Goal: Manage account settings

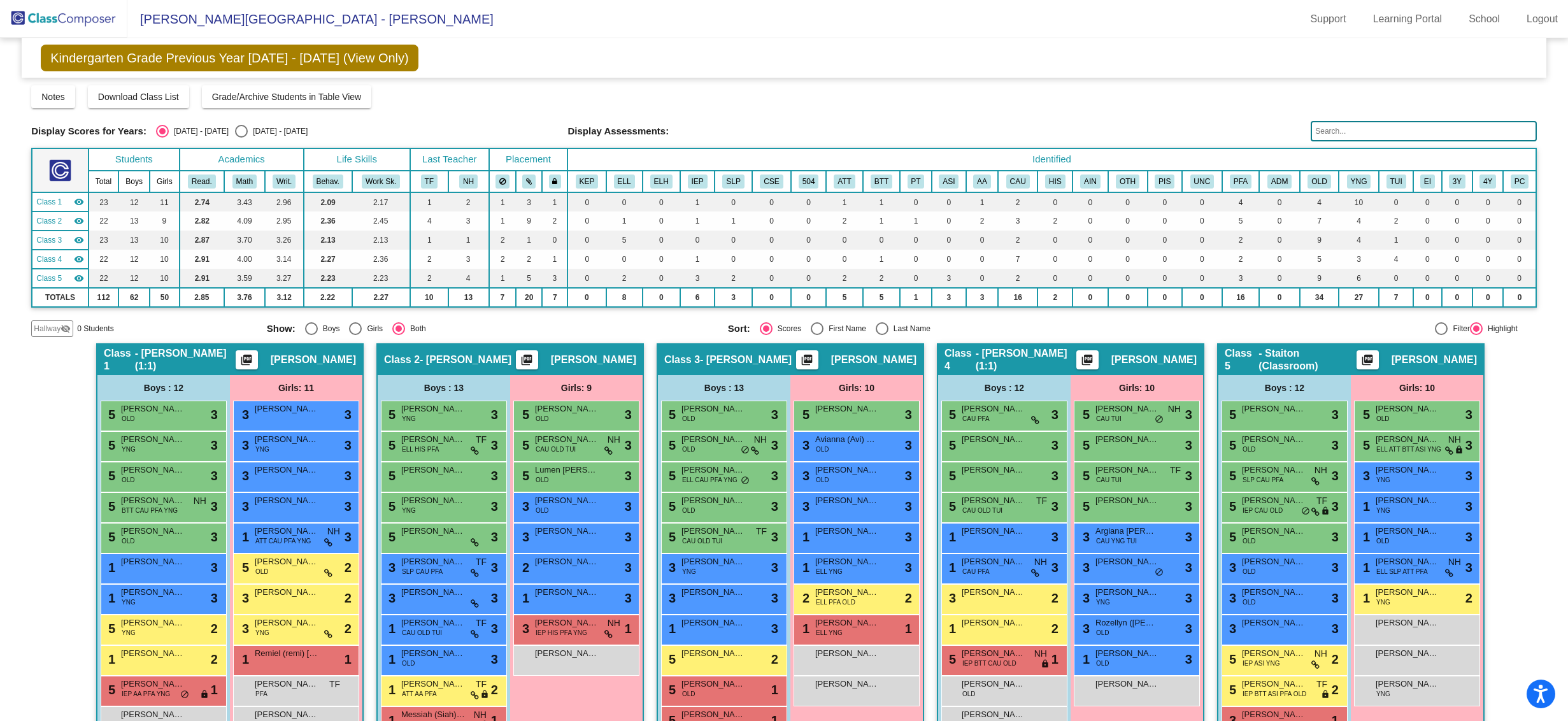
scroll to position [1, 0]
click at [571, 444] on span "CAU OLD TUI" at bounding box center [555, 449] width 40 height 9
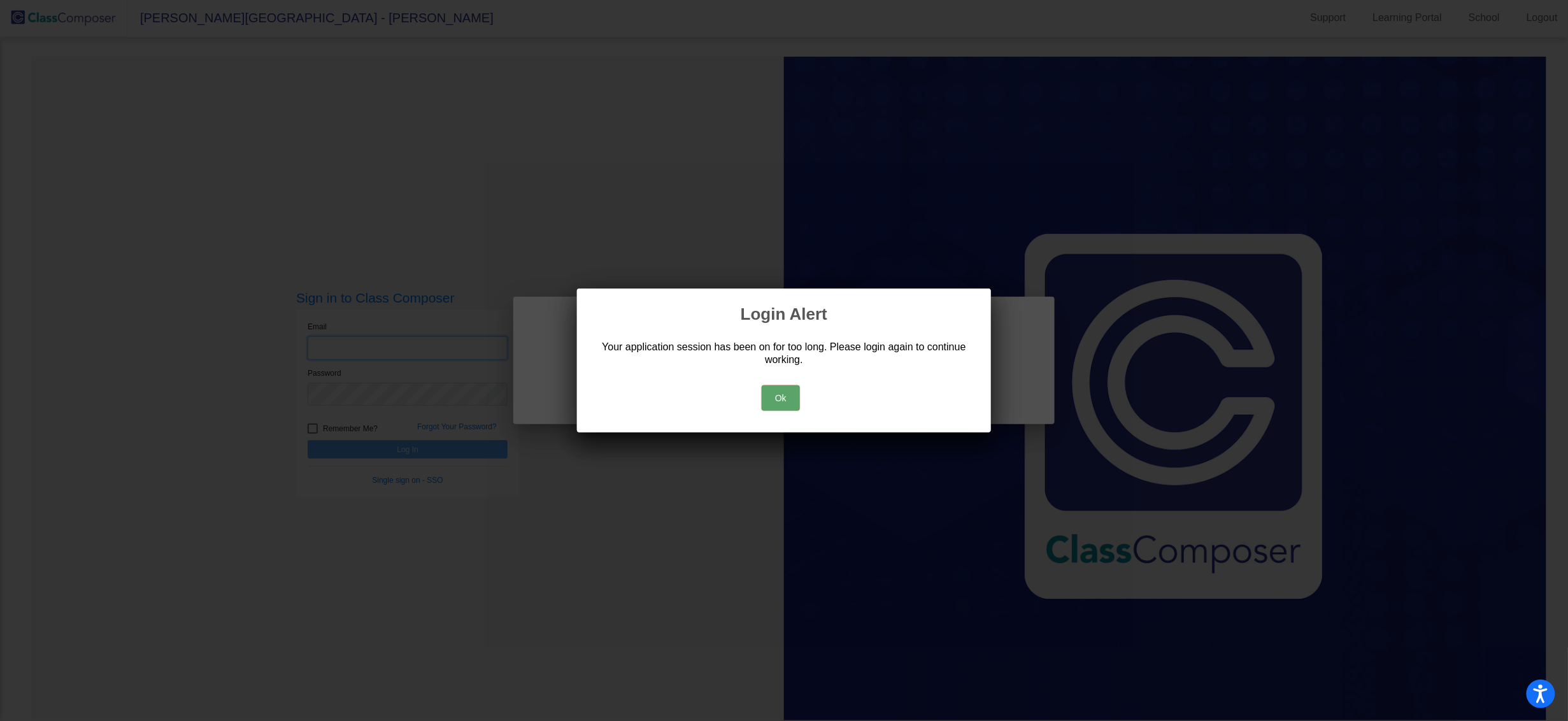
type input "ssorn@ccsd66.org"
click at [777, 391] on button "Ok" at bounding box center [780, 398] width 38 height 26
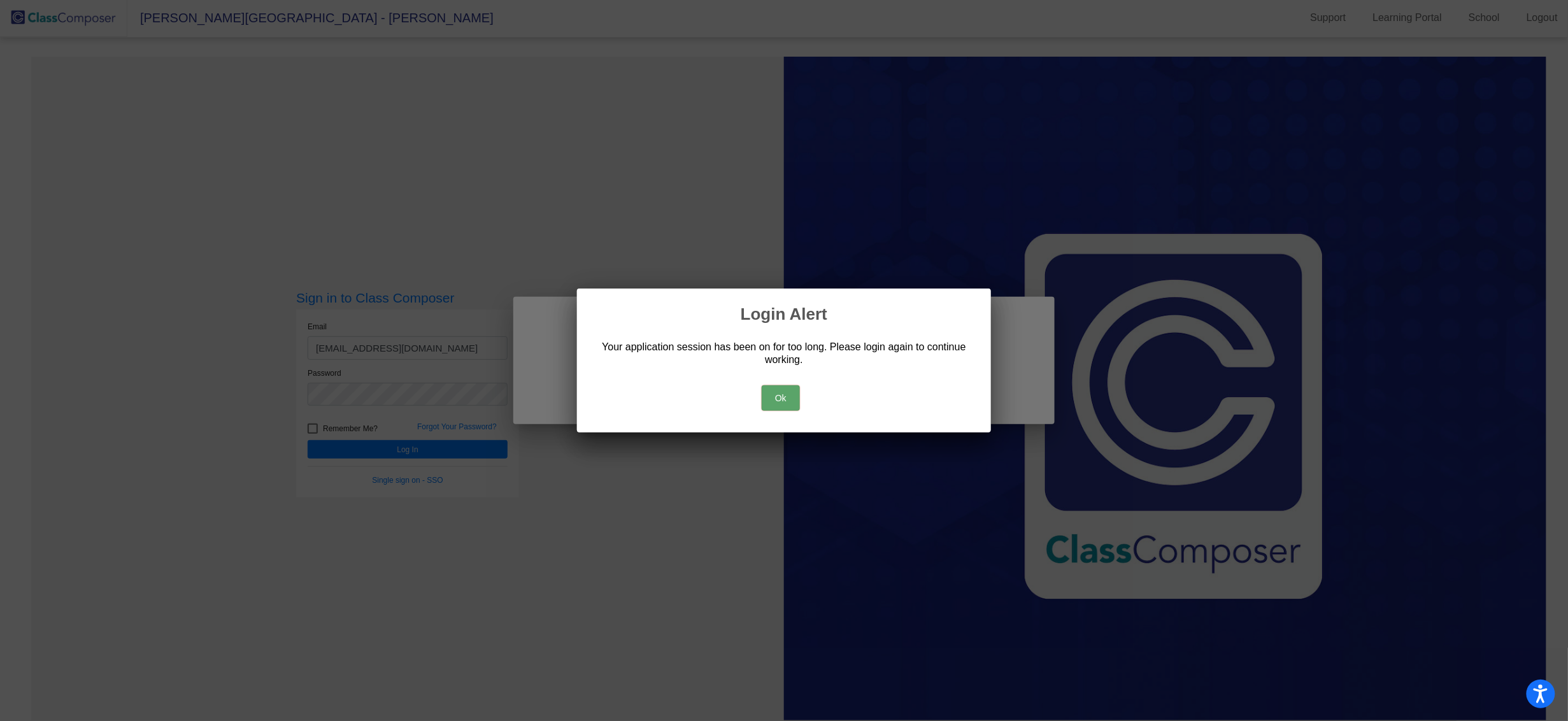
click at [419, 448] on div at bounding box center [784, 360] width 1568 height 721
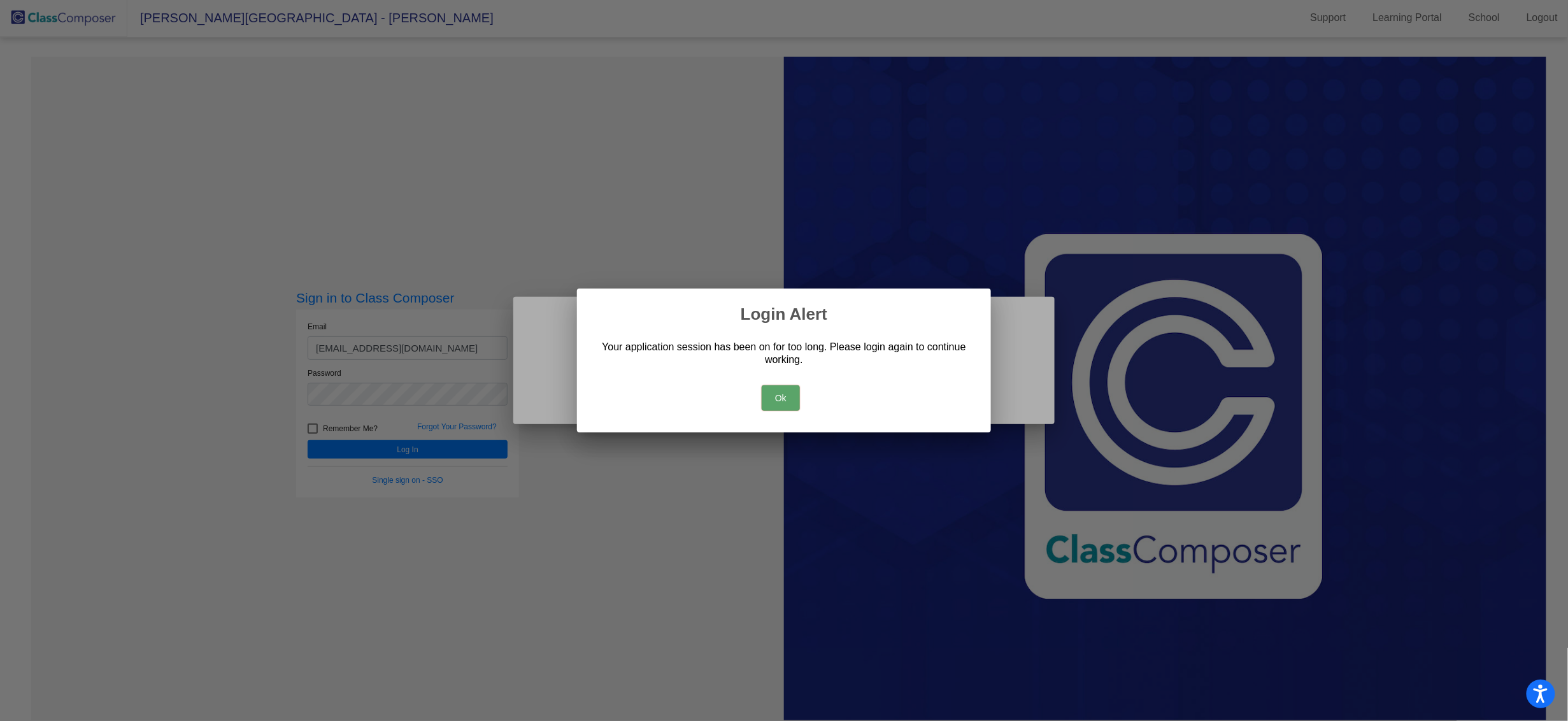
click at [774, 397] on button "Ok" at bounding box center [780, 398] width 38 height 26
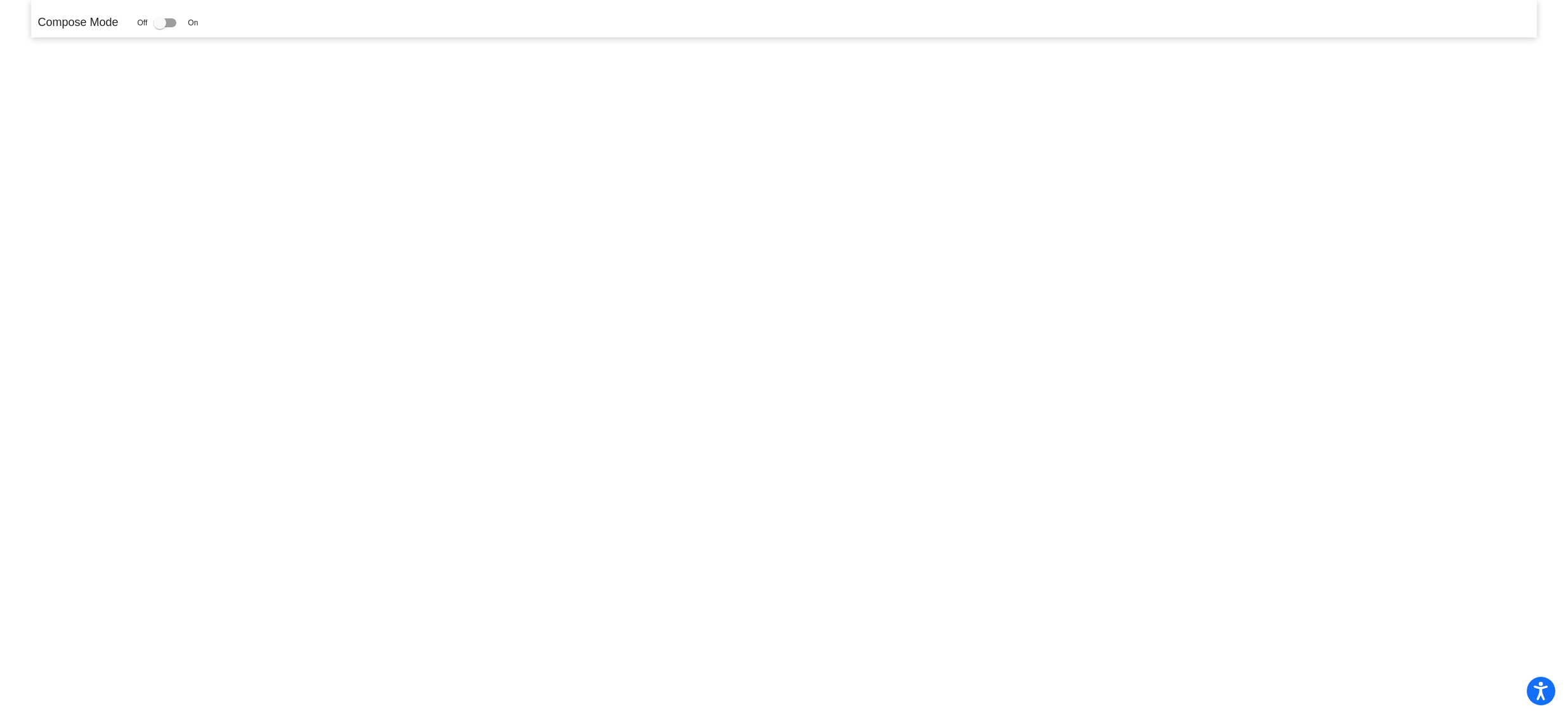
click at [154, 23] on div "Off On" at bounding box center [168, 23] width 61 height 16
click at [165, 19] on div at bounding box center [160, 23] width 13 height 13
click at [160, 28] on input "checkbox" at bounding box center [159, 28] width 1 height 1
checkbox input "true"
